Goal: Information Seeking & Learning: Learn about a topic

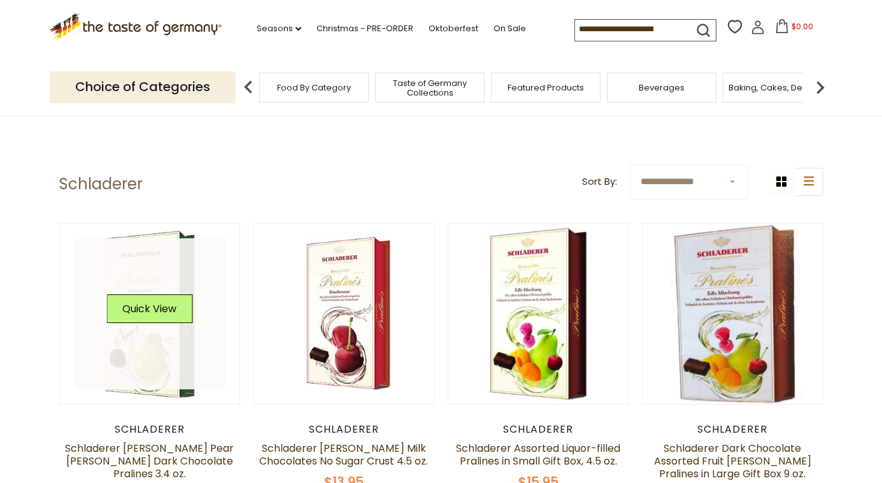
click at [148, 329] on div "Quick View" at bounding box center [149, 313] width 86 height 38
click at [168, 248] on link at bounding box center [150, 314] width 152 height 152
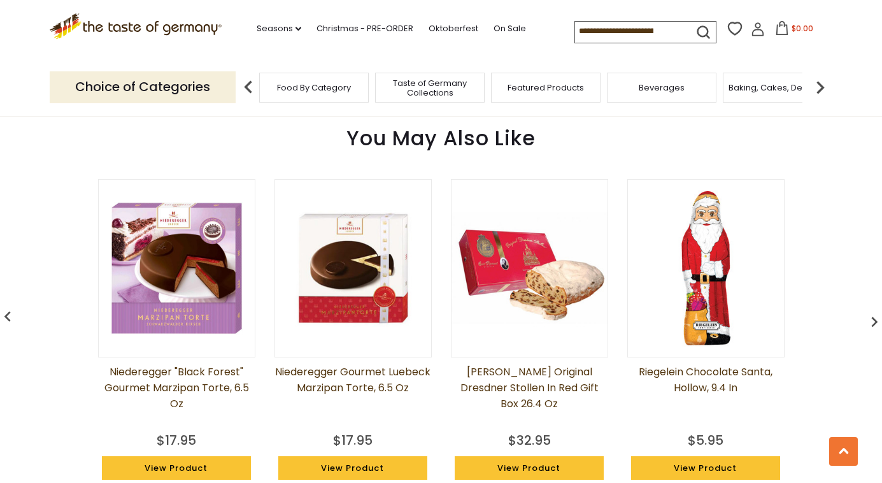
scroll to position [969, 0]
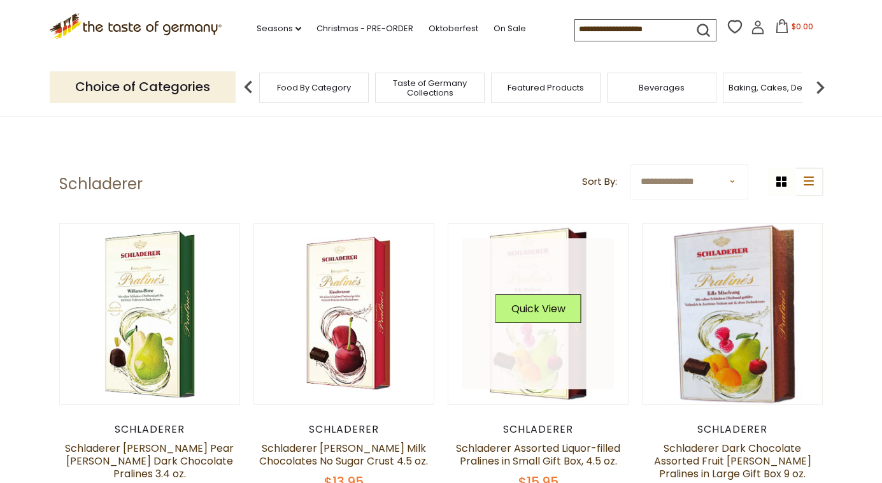
click at [546, 278] on link at bounding box center [538, 314] width 152 height 152
